Goal: Information Seeking & Learning: Learn about a topic

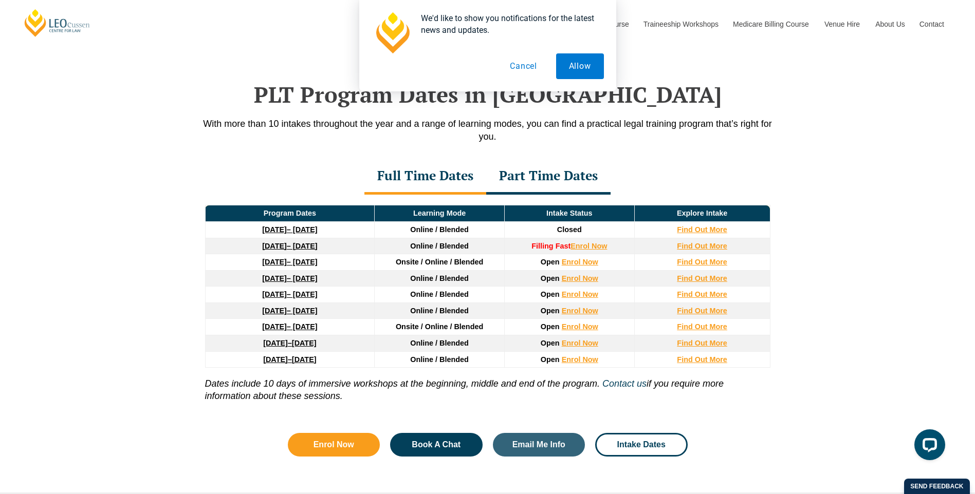
scroll to position [1290, 0]
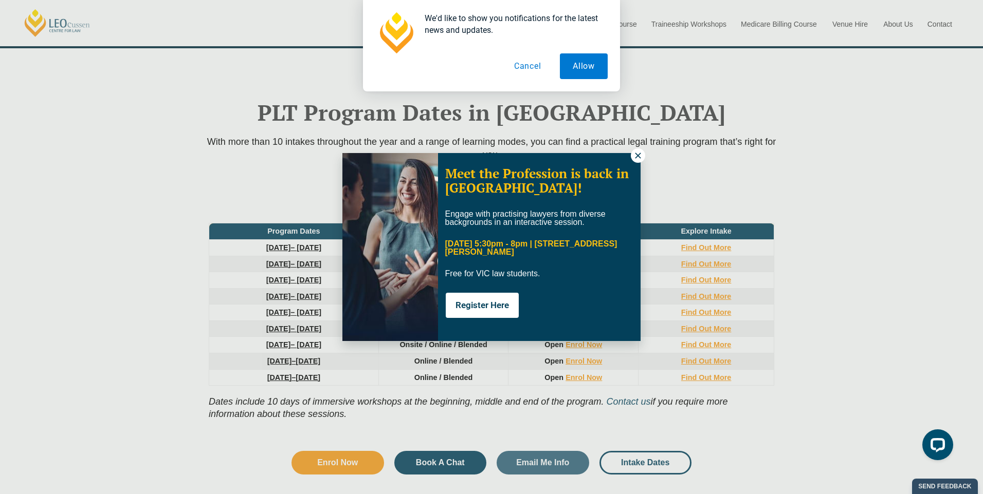
click at [637, 148] on div "Meet the Profession is back in Melbourne! Engage with practising lawyers from d…" at bounding box center [491, 247] width 983 height 494
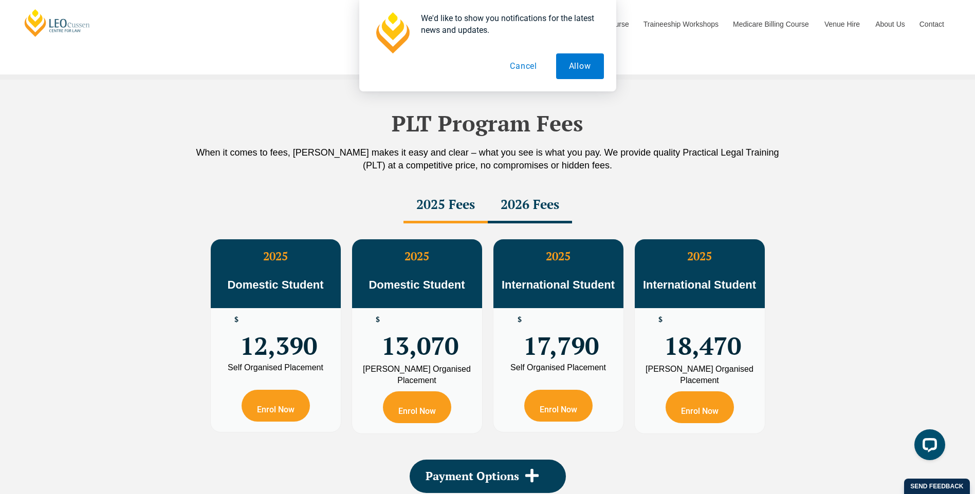
scroll to position [1701, 0]
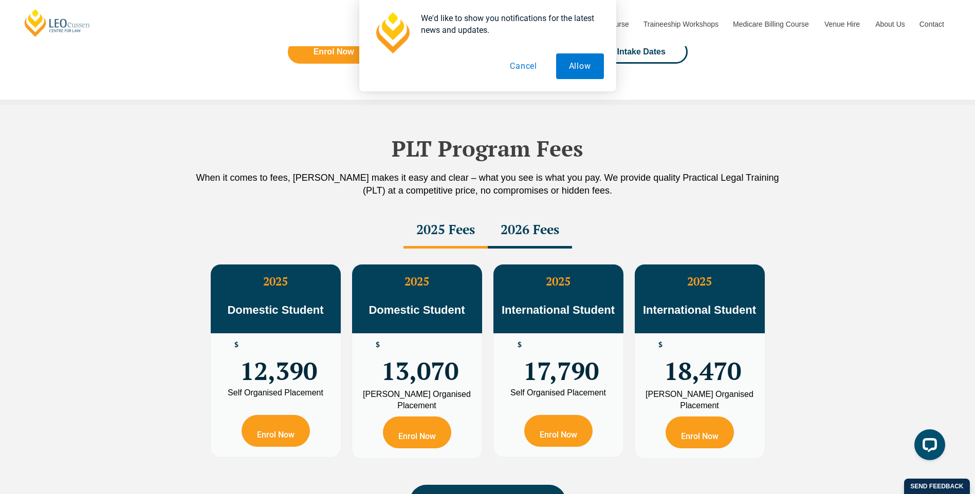
click at [538, 69] on button "Cancel" at bounding box center [523, 66] width 53 height 26
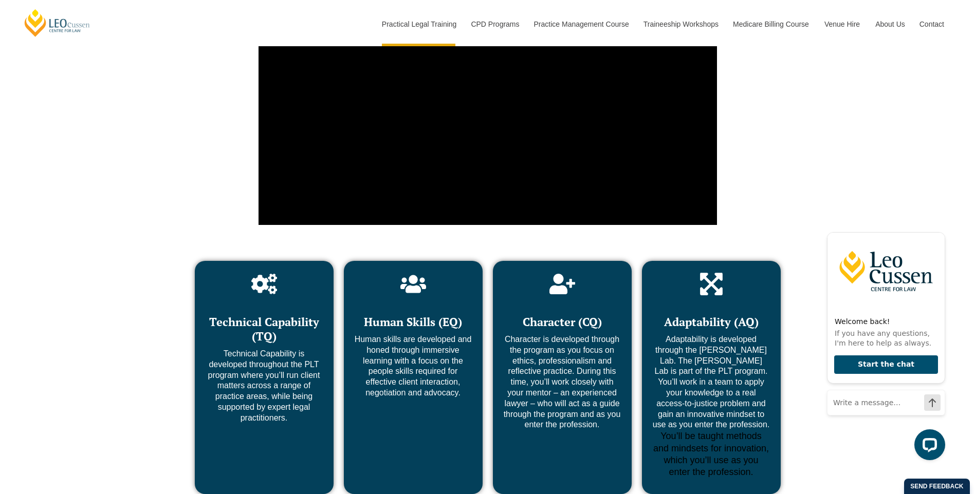
scroll to position [3856, 0]
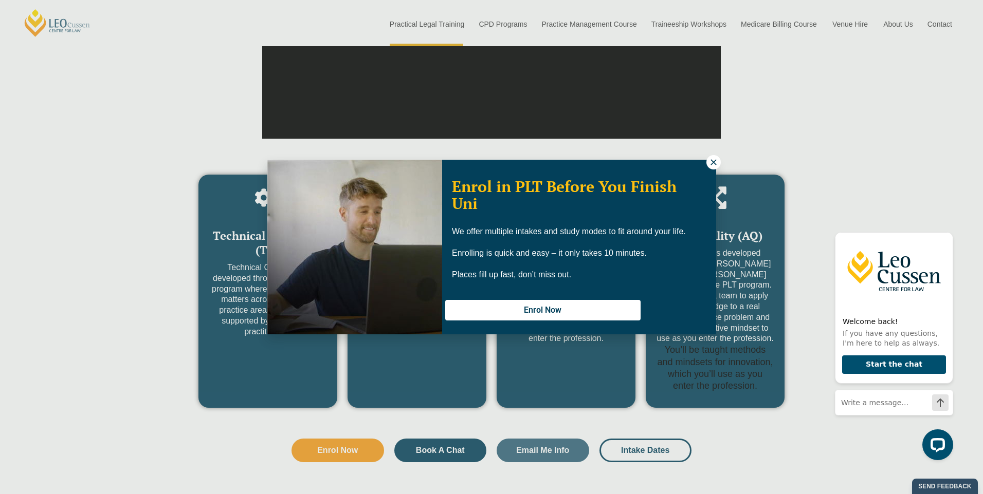
drag, startPoint x: 976, startPoint y: 304, endPoint x: 971, endPoint y: 336, distance: 32.9
click at [713, 165] on icon at bounding box center [713, 162] width 9 height 9
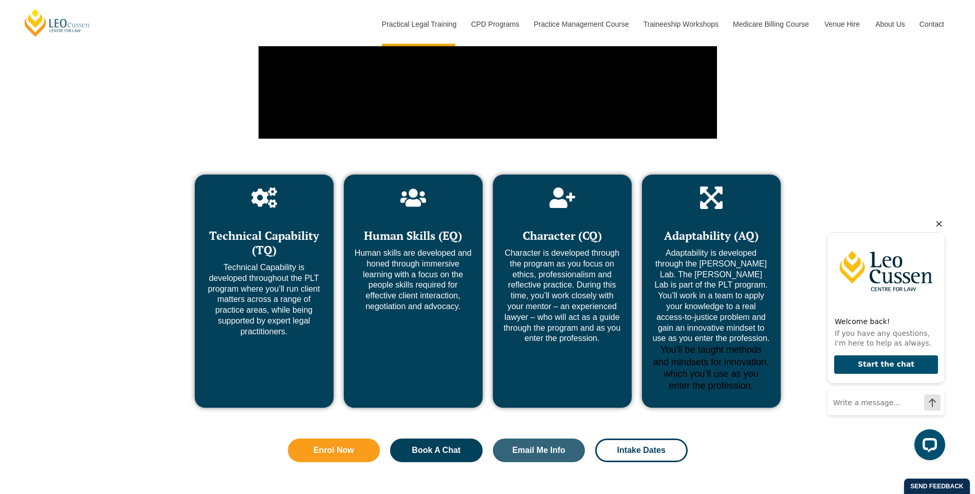
click at [936, 226] on icon "Hide greeting" at bounding box center [939, 224] width 12 height 12
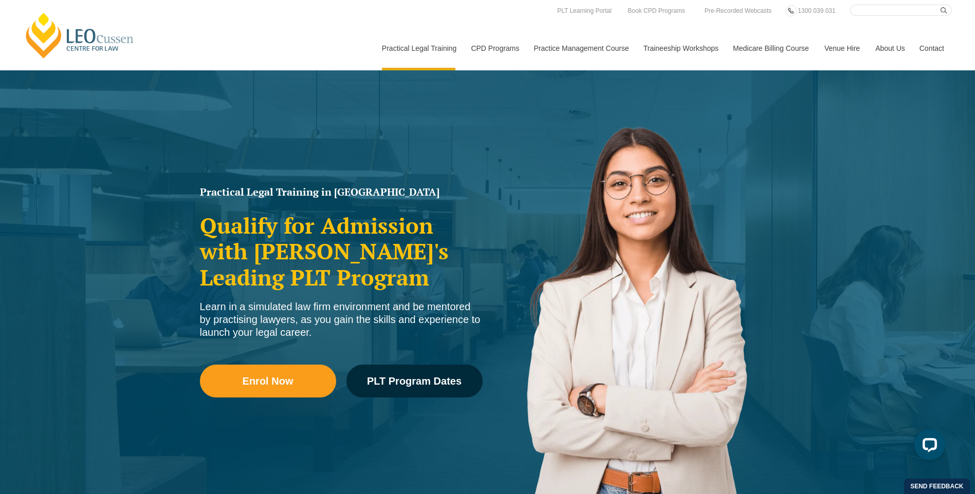
scroll to position [0, 0]
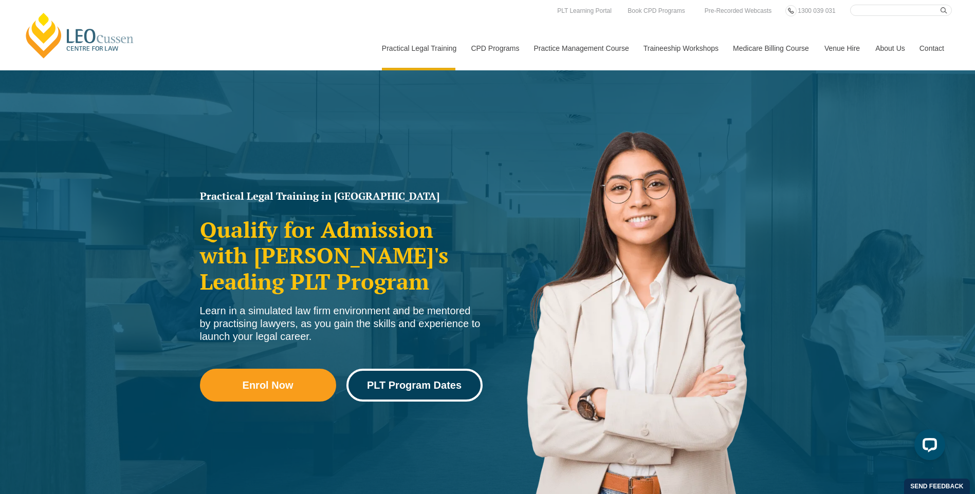
click at [417, 382] on span "PLT Program Dates" at bounding box center [414, 385] width 95 height 10
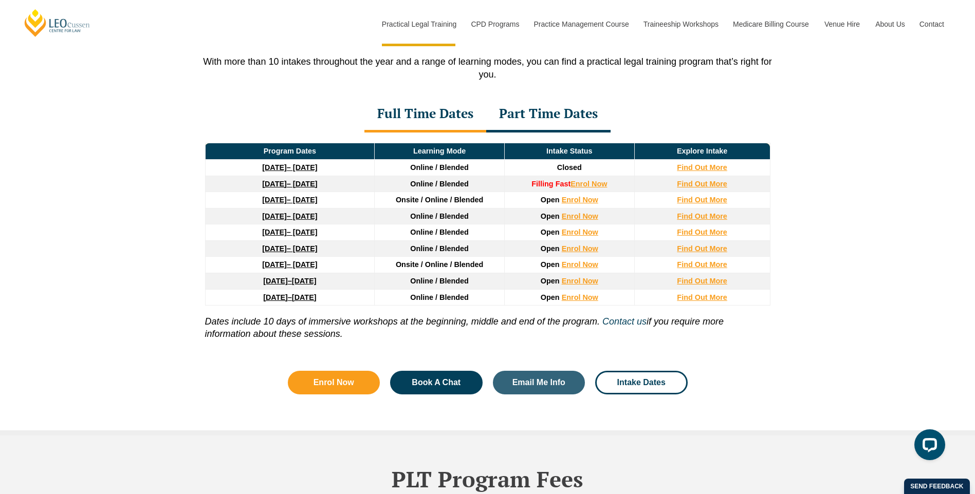
scroll to position [1393, 0]
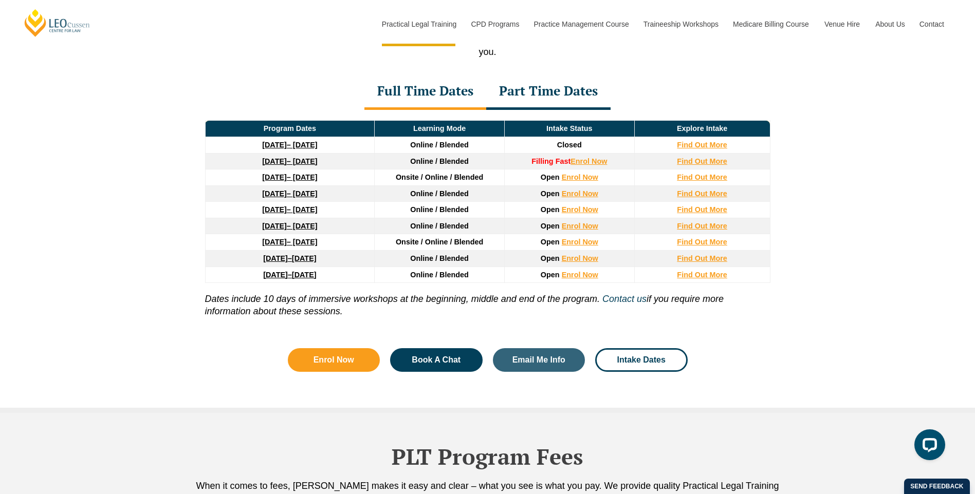
click at [509, 91] on div "Part Time Dates" at bounding box center [548, 92] width 124 height 36
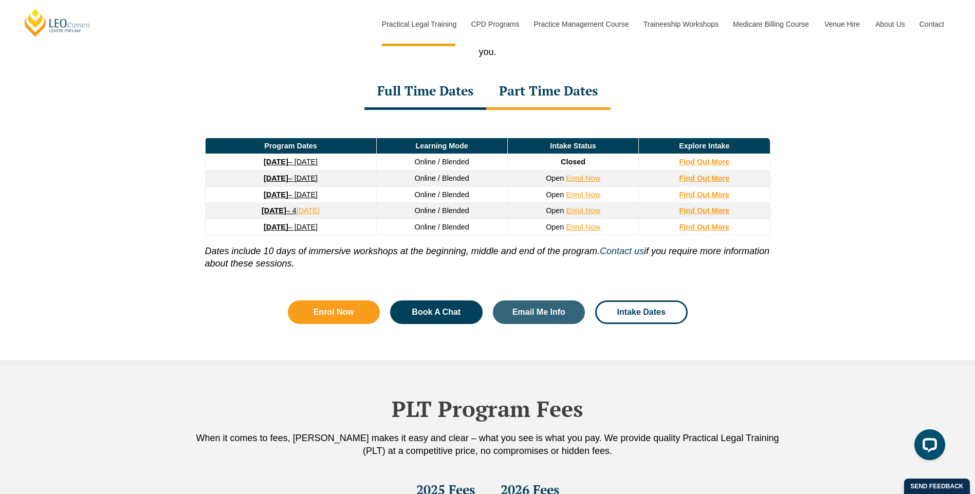
click at [452, 101] on div "Full Time Dates" at bounding box center [425, 92] width 122 height 36
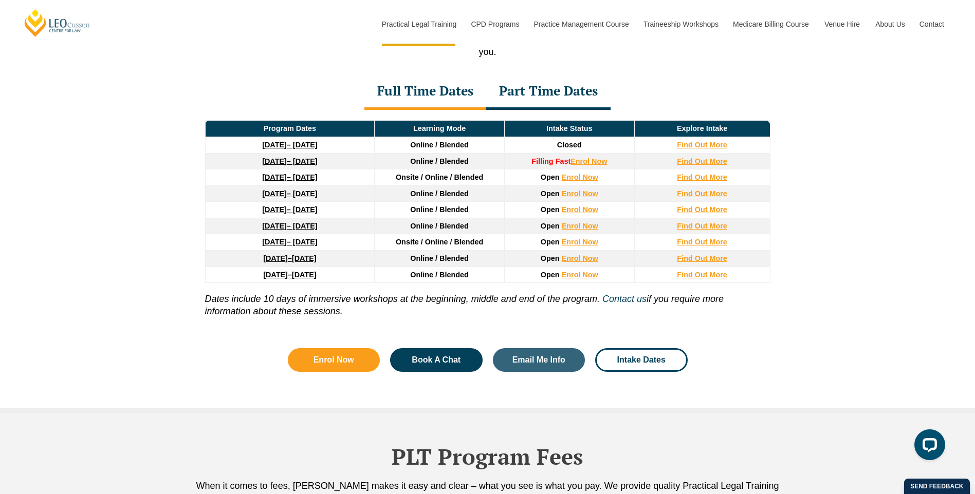
click at [541, 96] on div "Part Time Dates" at bounding box center [548, 92] width 124 height 36
